Goal: Information Seeking & Learning: Learn about a topic

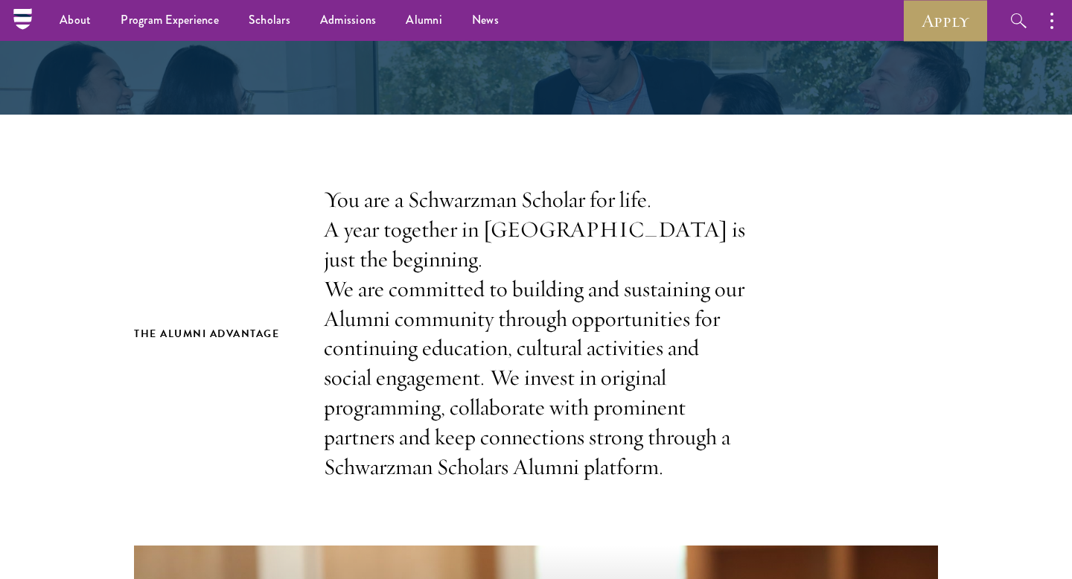
scroll to position [78, 0]
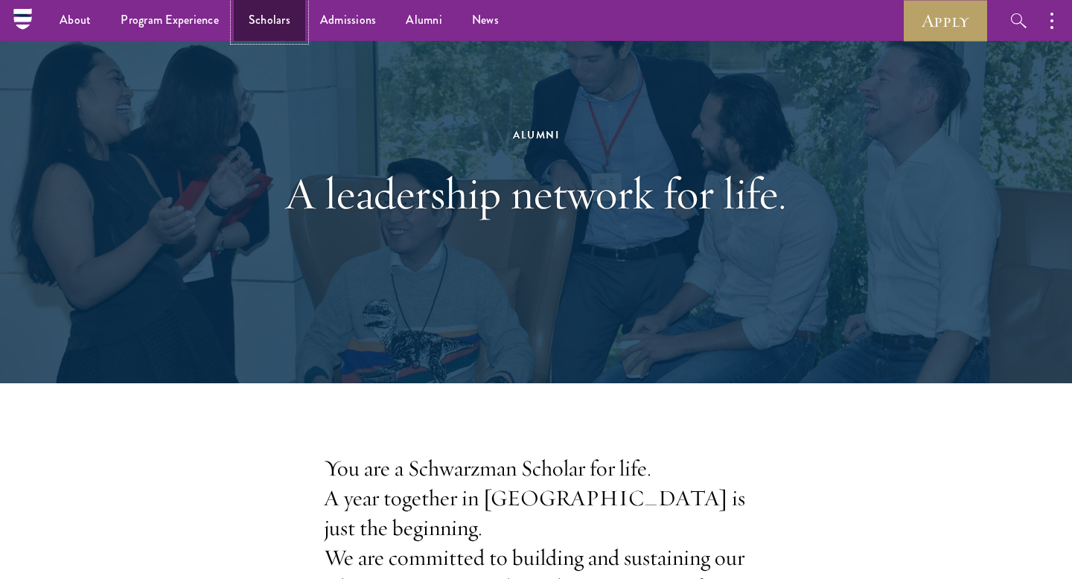
click at [272, 19] on link "Scholars" at bounding box center [269, 20] width 71 height 41
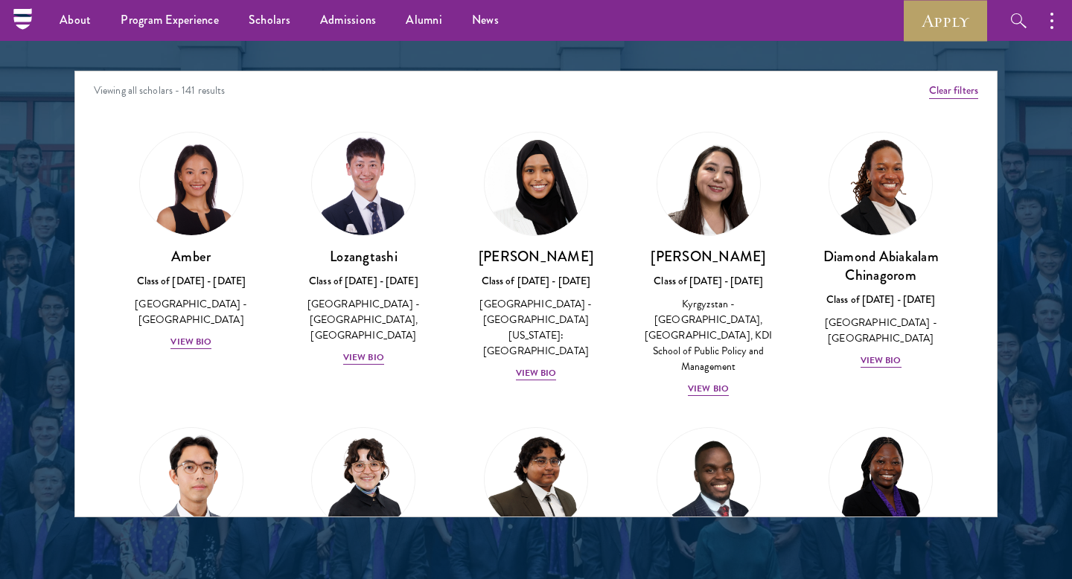
scroll to position [1784, 0]
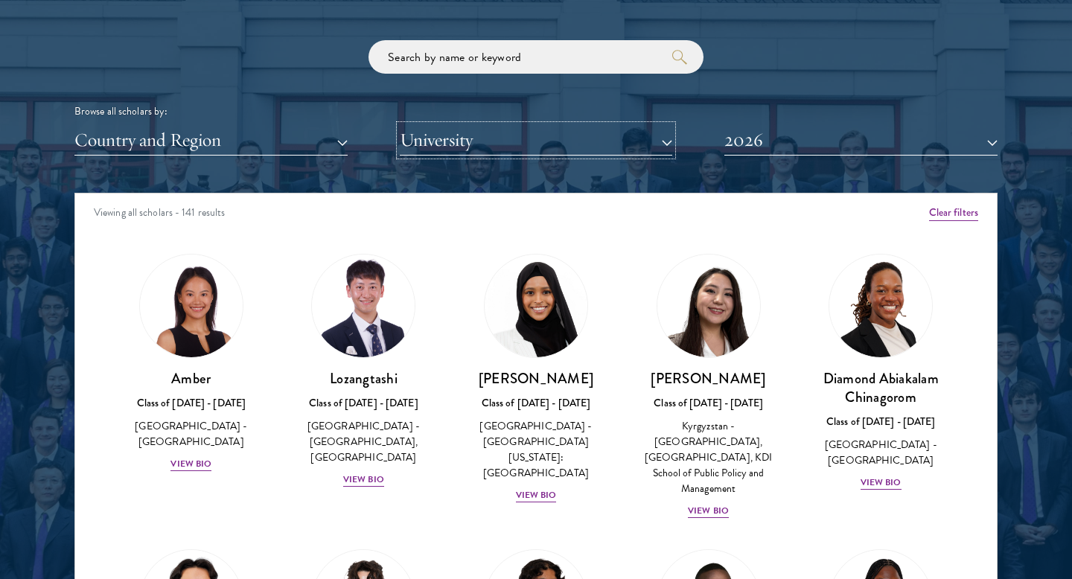
click at [448, 151] on button "University" at bounding box center [536, 140] width 273 height 31
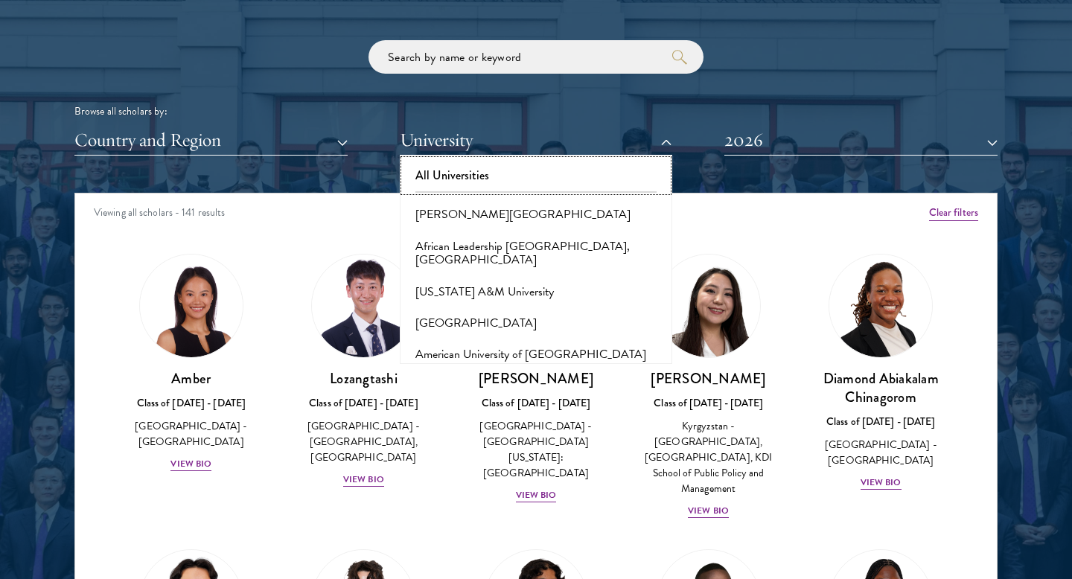
click at [459, 174] on button "All Universities" at bounding box center [536, 175] width 264 height 31
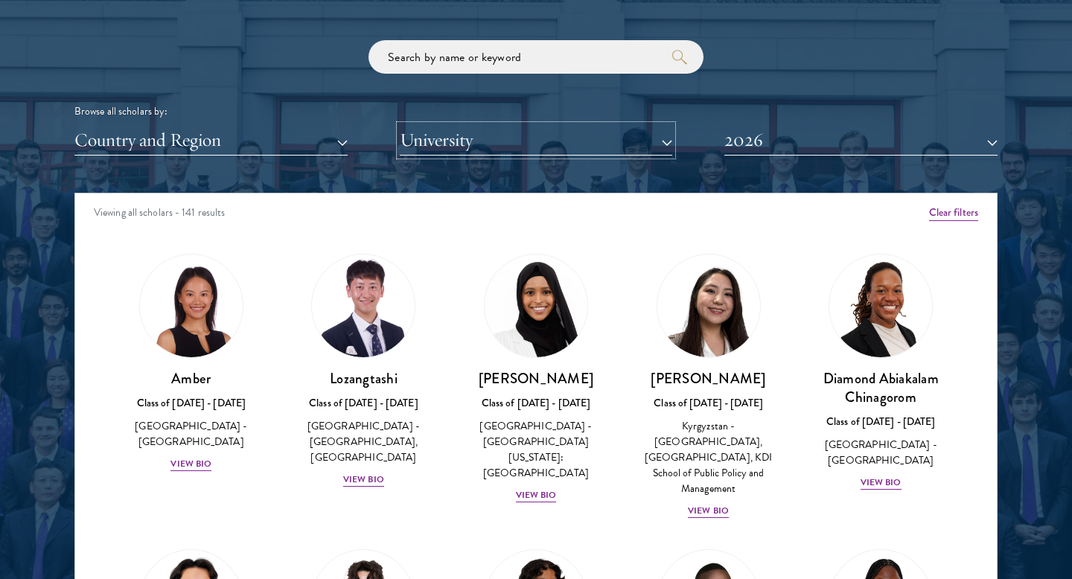
click at [455, 143] on button "University" at bounding box center [536, 140] width 273 height 31
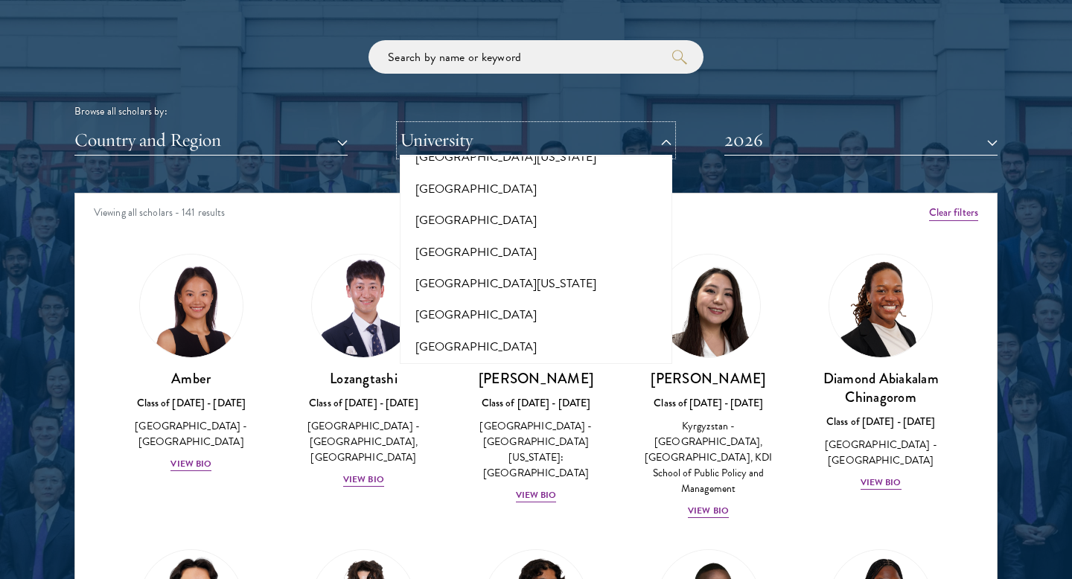
scroll to position [13420, 0]
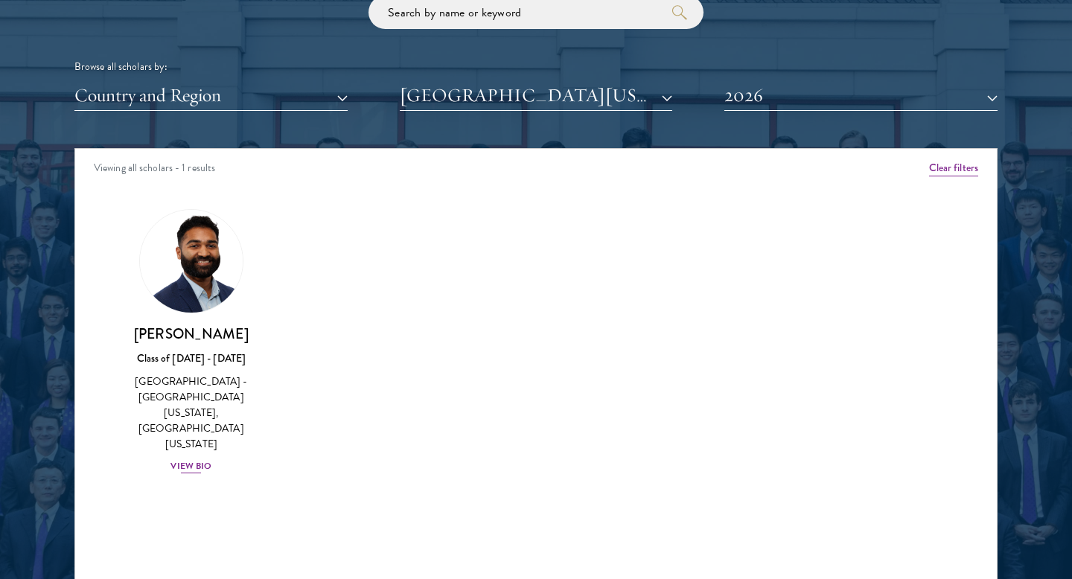
scroll to position [1832, 0]
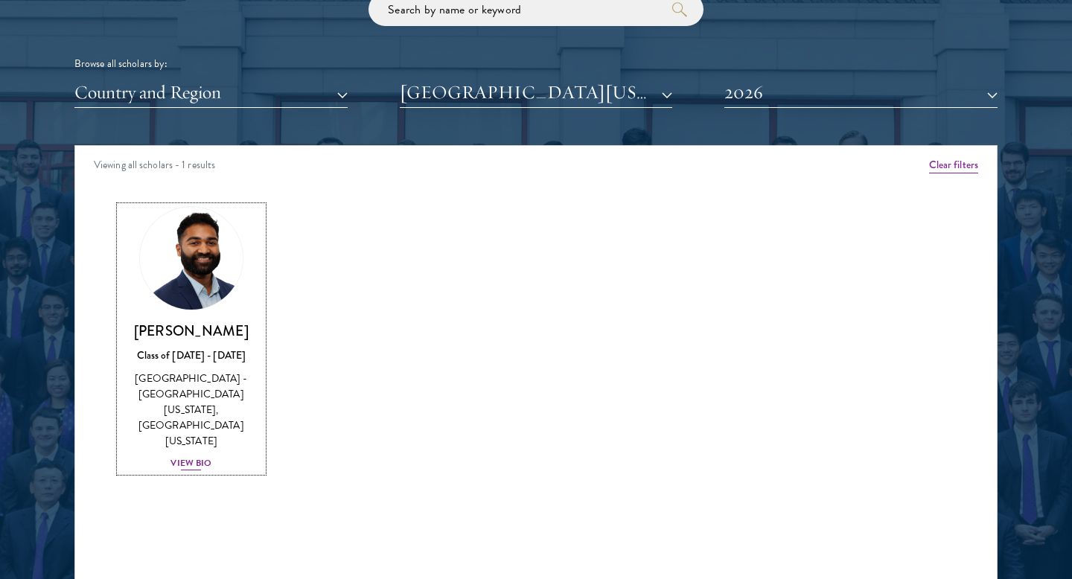
click at [193, 456] on div "View Bio" at bounding box center [191, 463] width 41 height 14
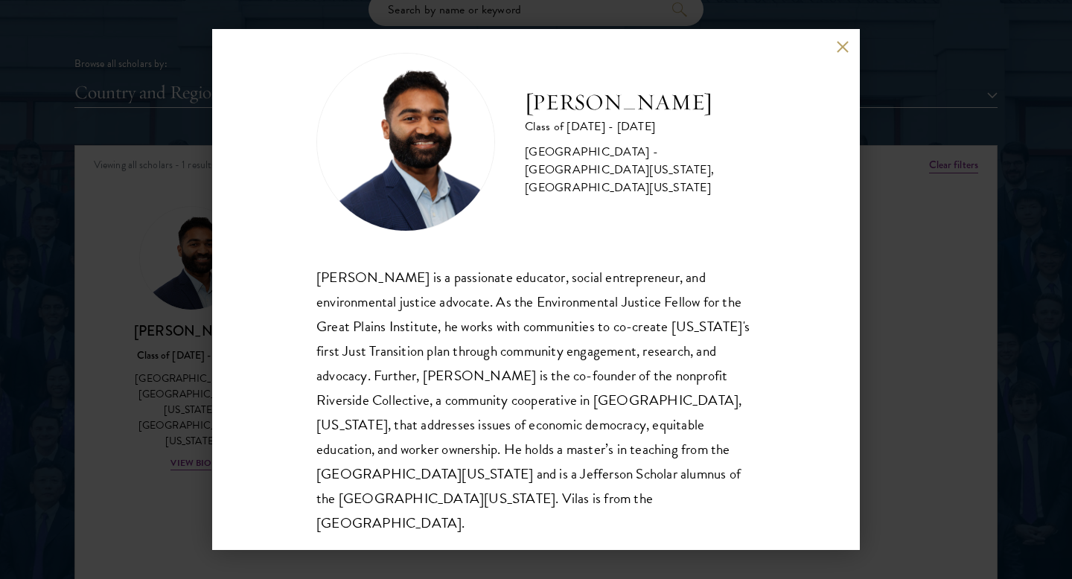
scroll to position [26, 0]
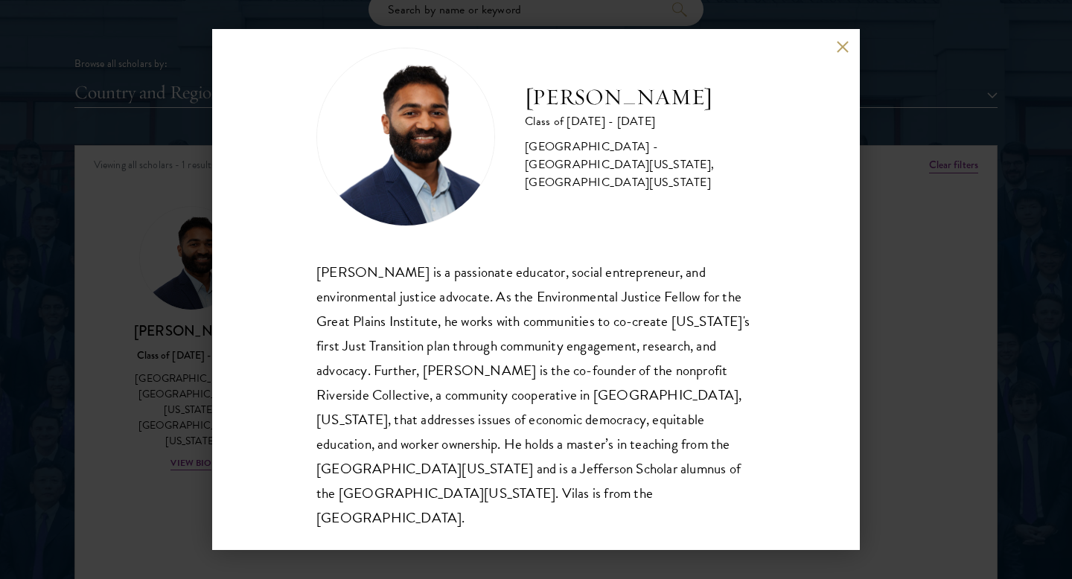
click at [917, 92] on div "[PERSON_NAME] Class of [DATE] - [DATE] [GEOGRAPHIC_DATA] - [GEOGRAPHIC_DATA][US…" at bounding box center [536, 289] width 1072 height 579
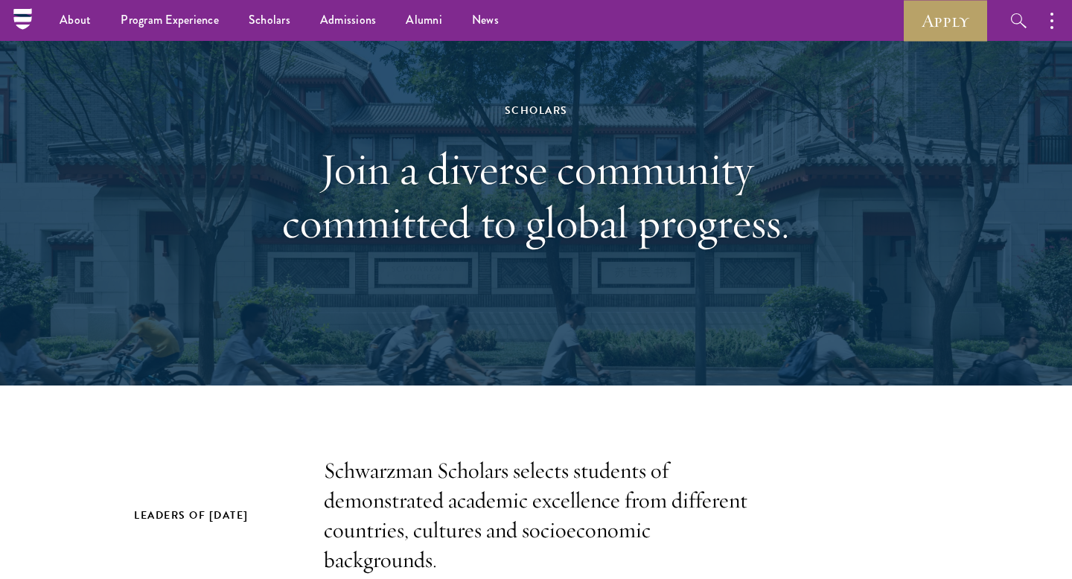
scroll to position [73, 0]
